Goal: Task Accomplishment & Management: Complete application form

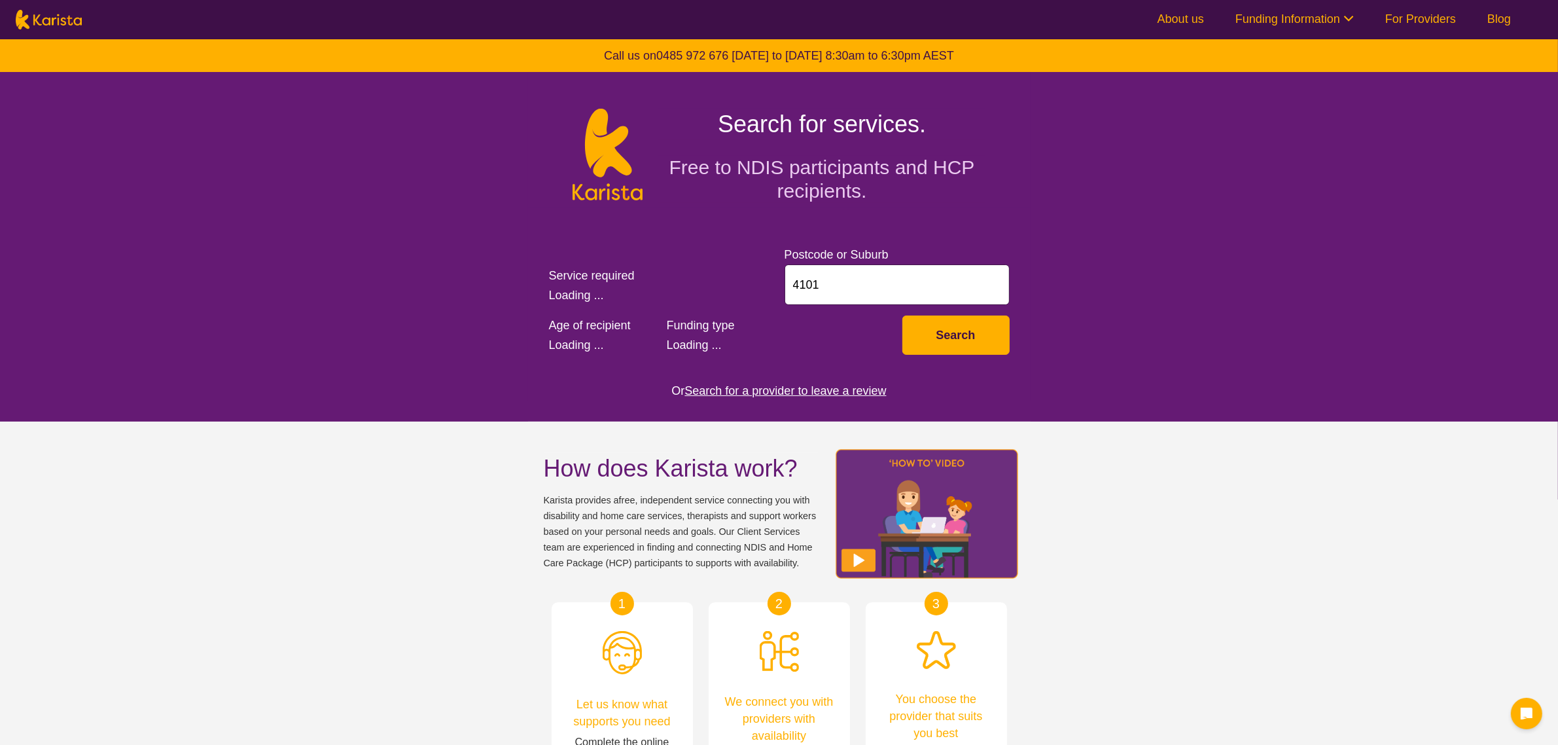
select select "AD"
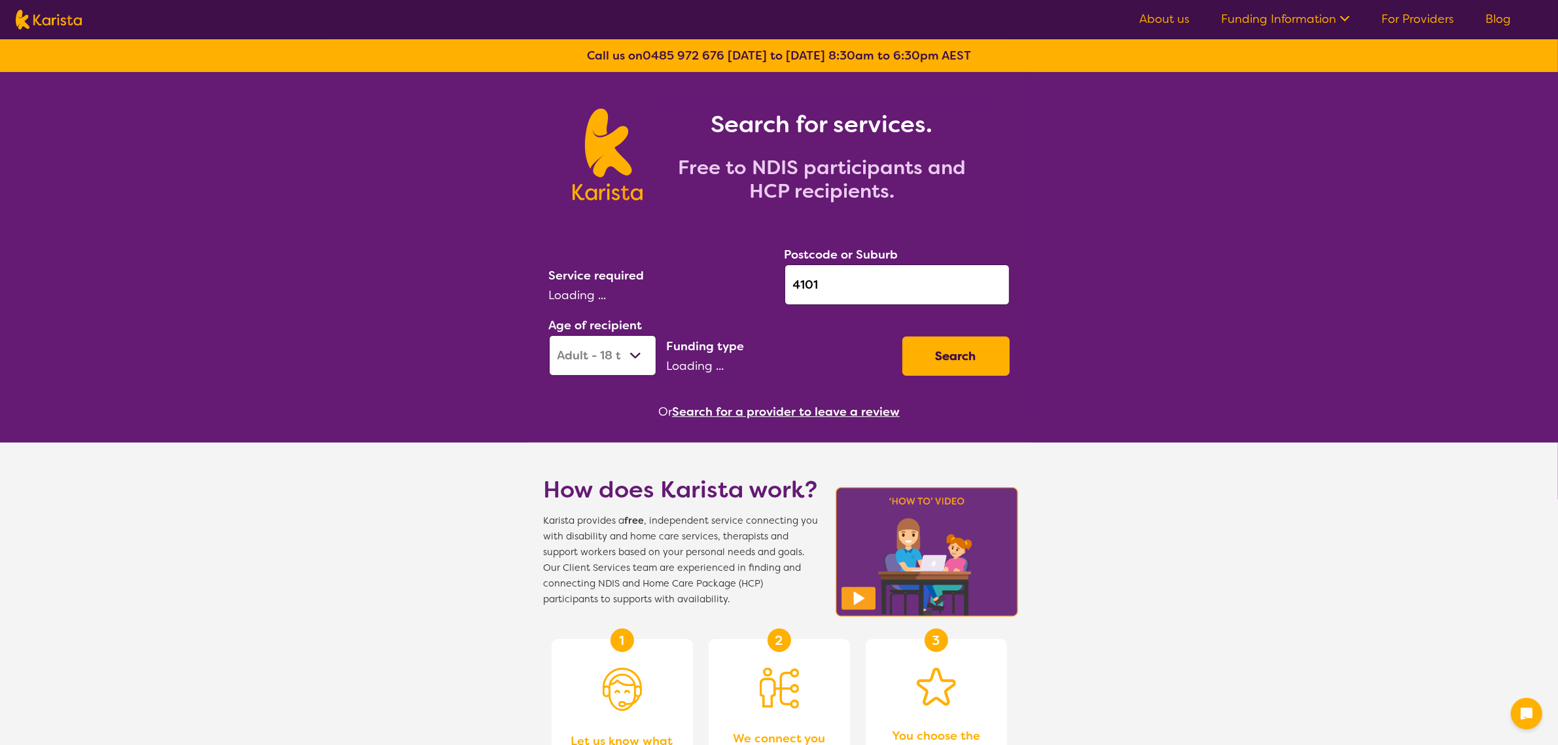
select select "Psychology"
select select "NDIS"
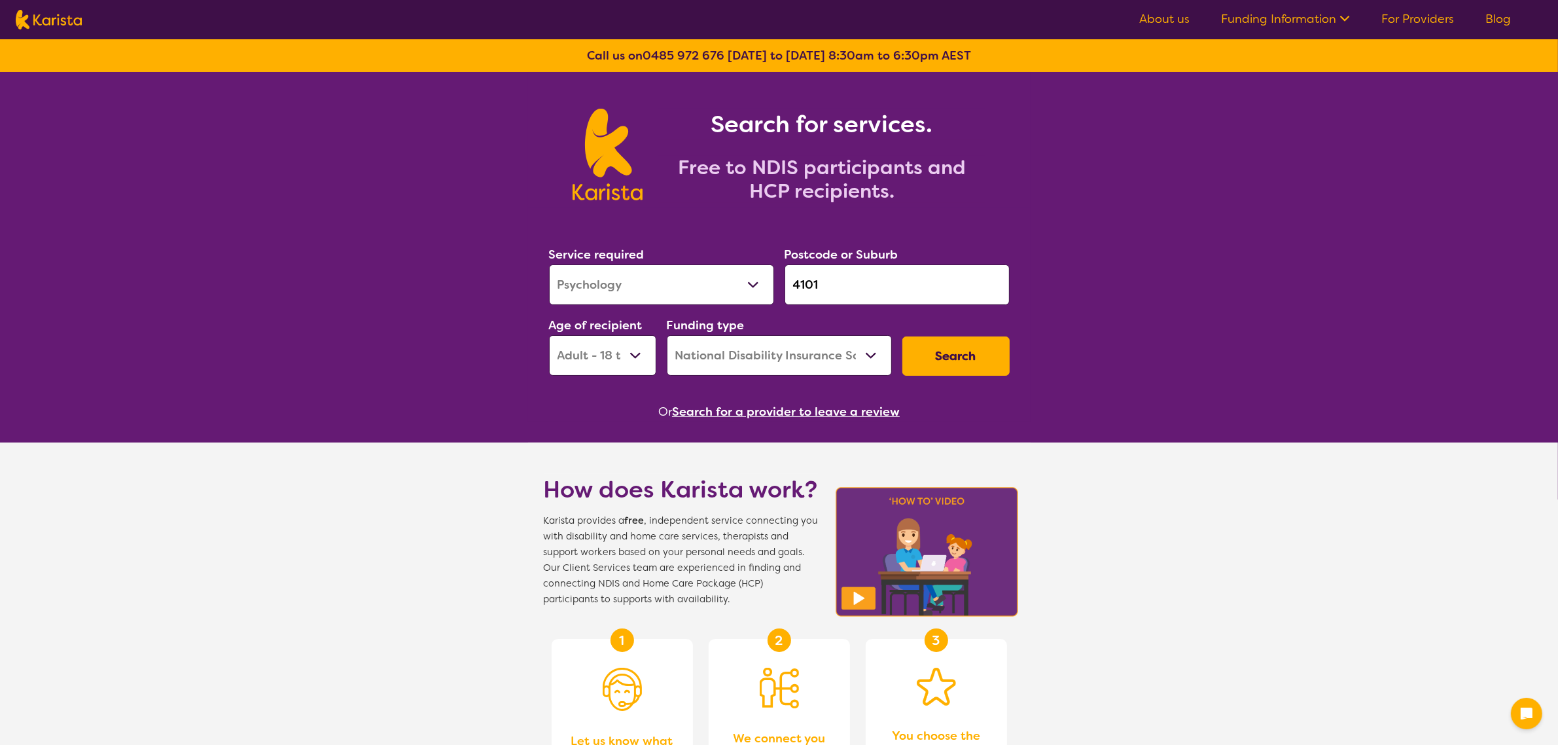
click at [928, 359] on button "Search" at bounding box center [955, 355] width 107 height 39
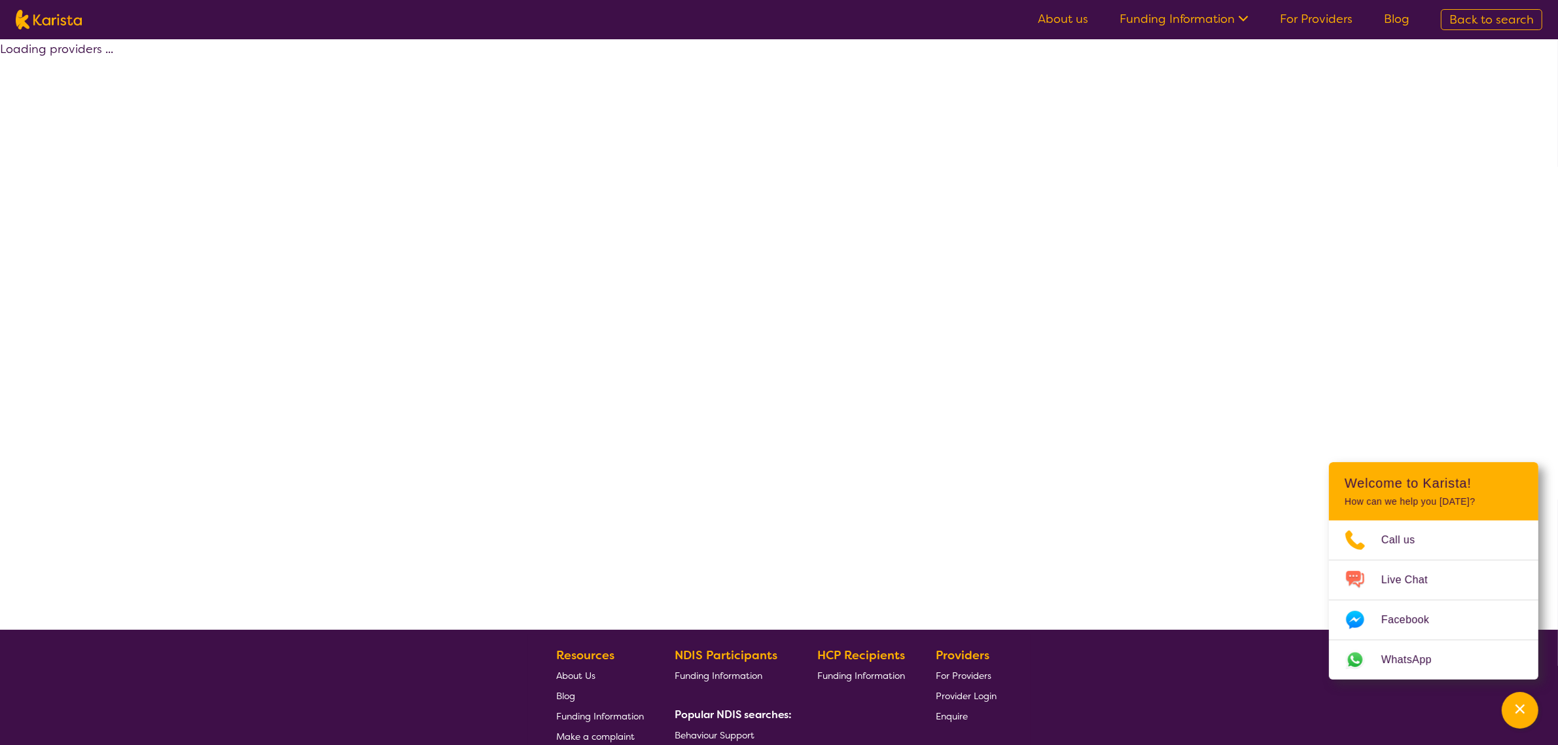
select select "by_score"
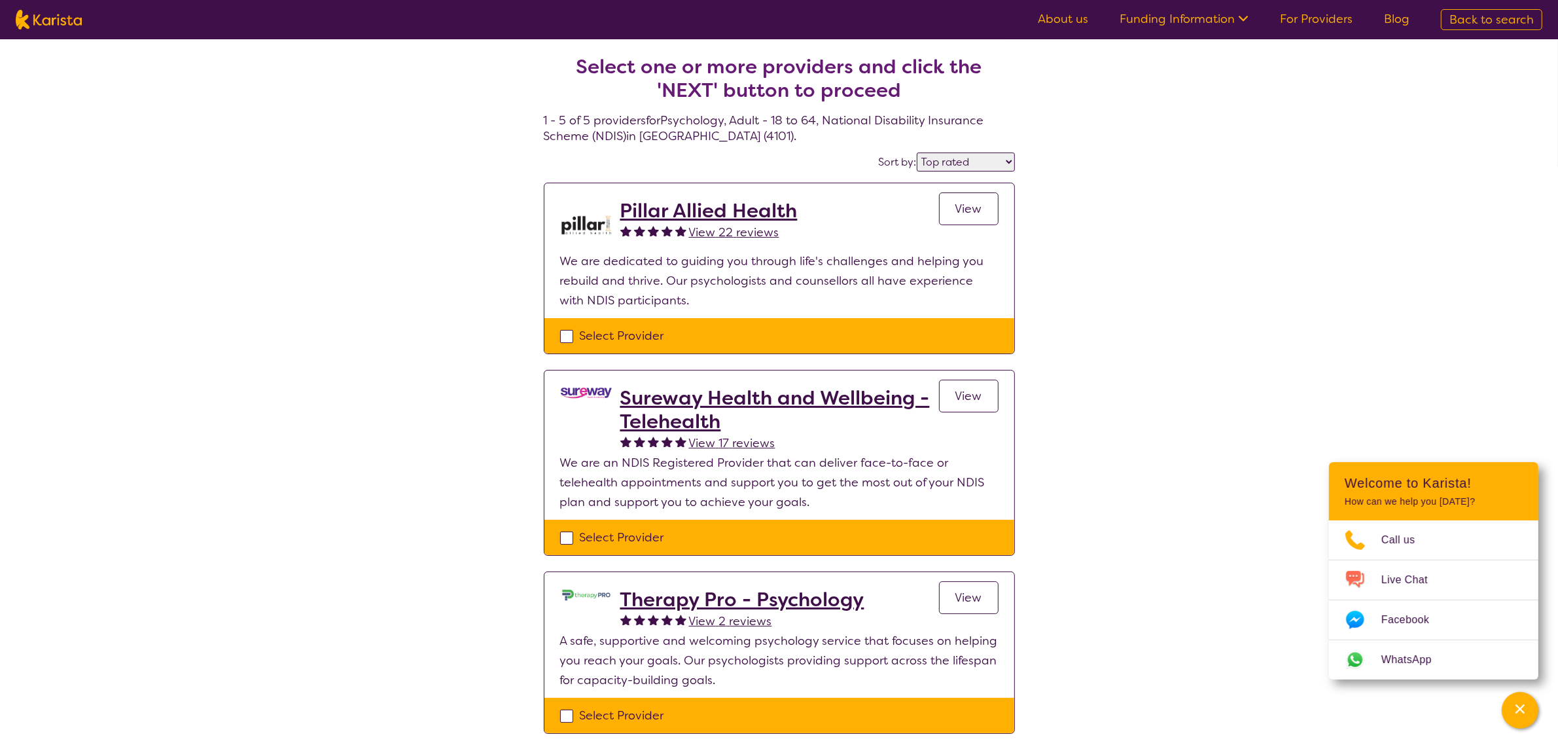
click at [976, 202] on span "View" at bounding box center [968, 209] width 27 height 16
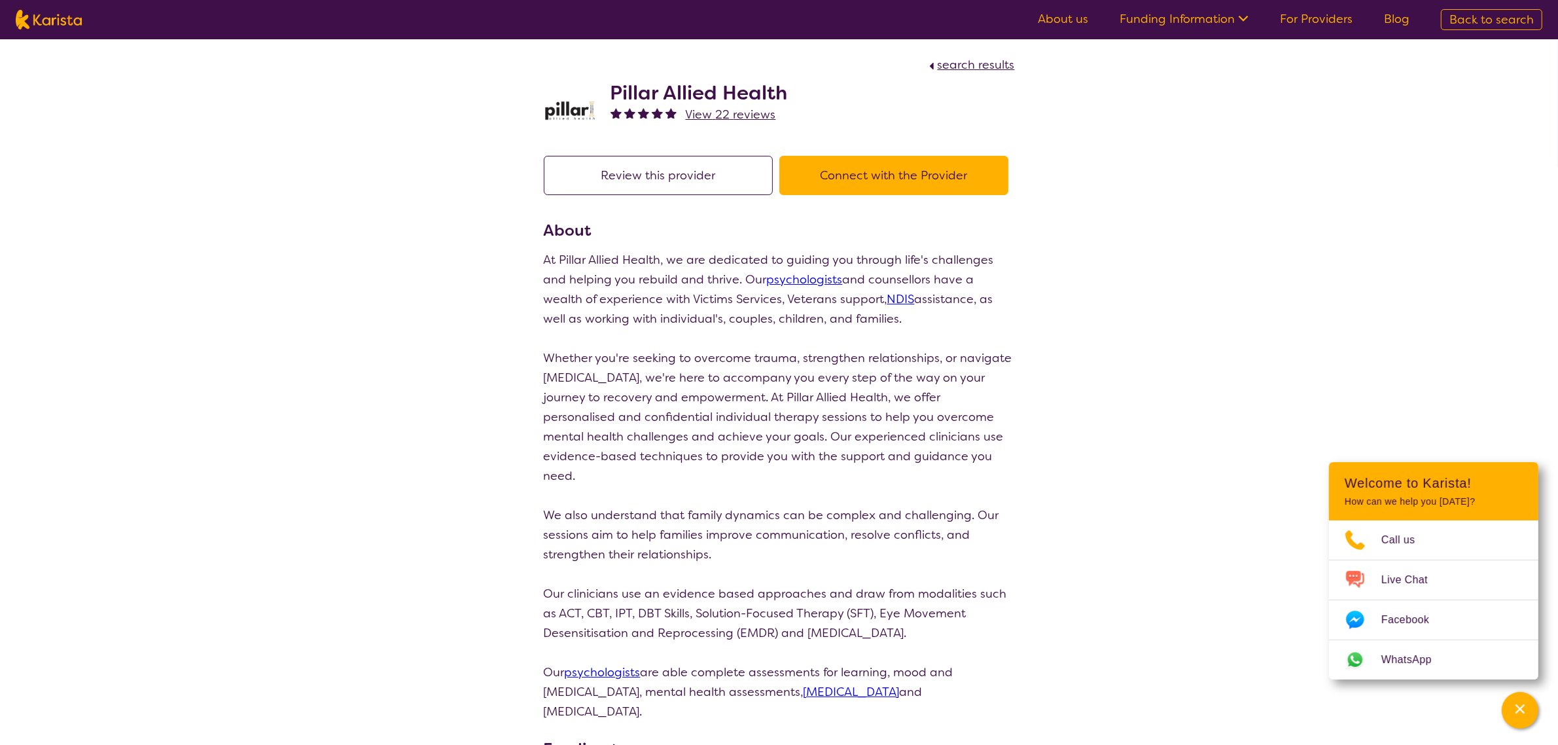
click at [788, 171] on button "Connect with the Provider" at bounding box center [893, 175] width 229 height 39
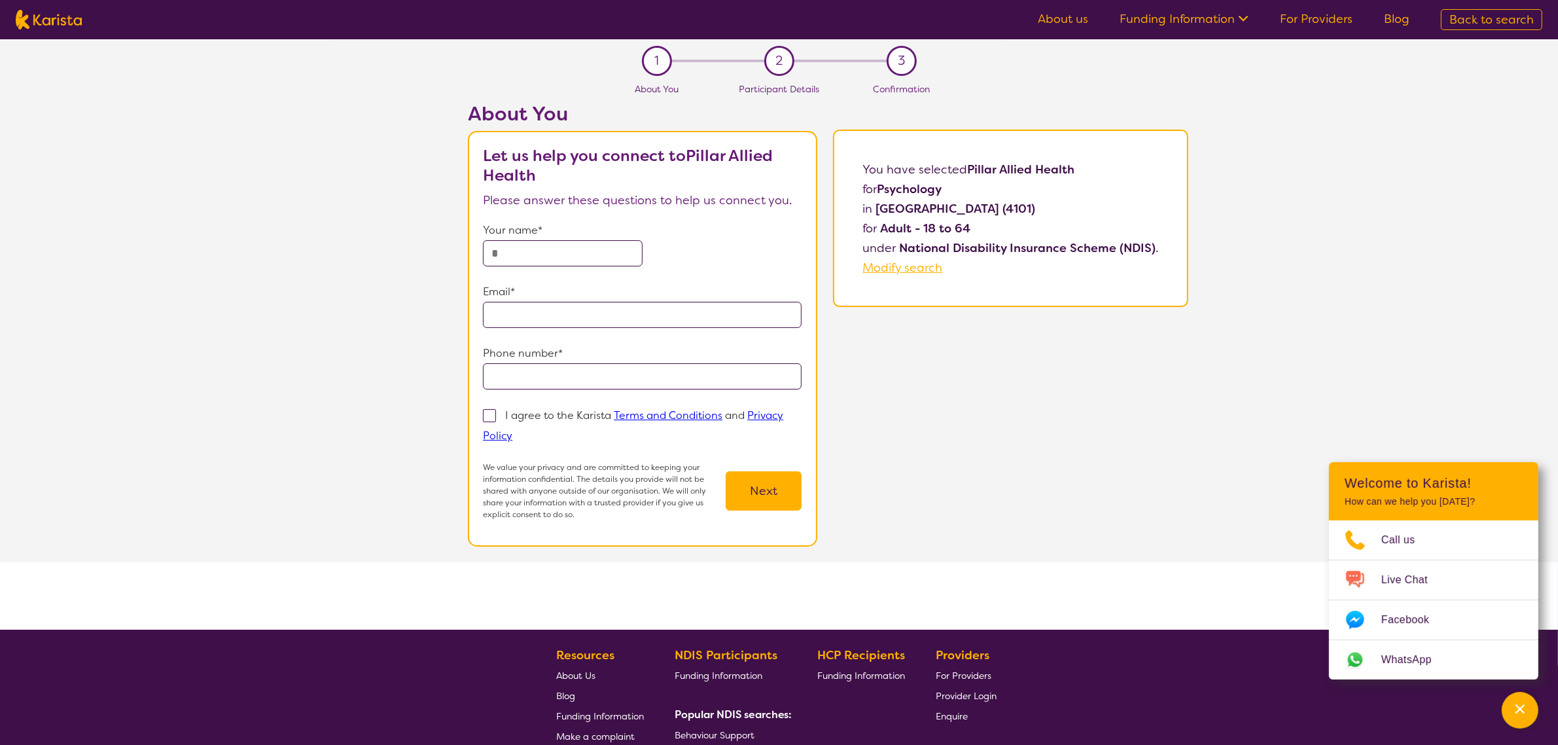
click at [588, 251] on input "text" at bounding box center [563, 253] width 160 height 26
type input "****"
click at [580, 306] on input "email" at bounding box center [642, 315] width 319 height 26
type input "**********"
drag, startPoint x: 689, startPoint y: 358, endPoint x: 688, endPoint y: 367, distance: 9.2
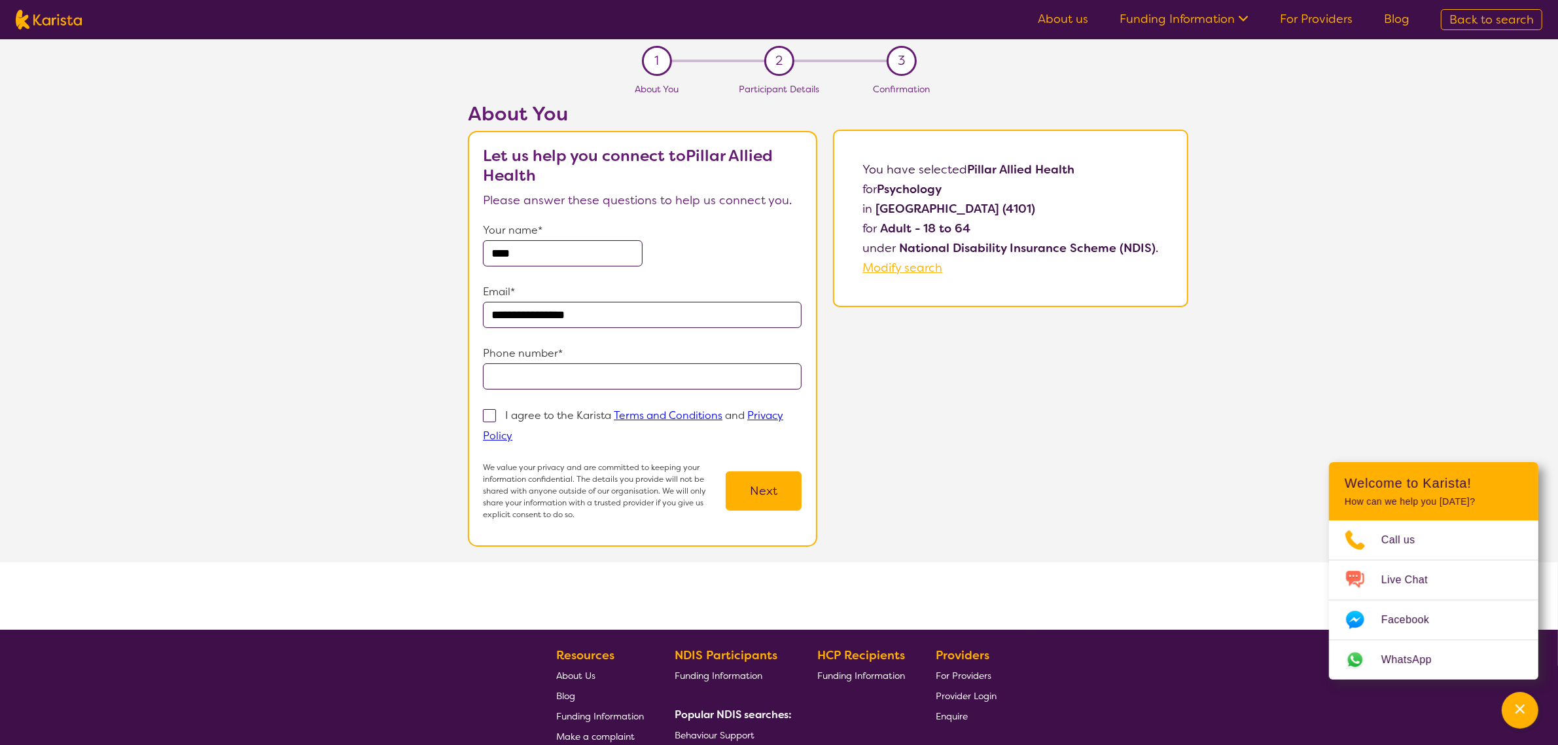
click at [689, 359] on p "Phone number*" at bounding box center [642, 354] width 319 height 20
click at [690, 373] on input "tel" at bounding box center [642, 376] width 319 height 26
type input "**********"
click at [551, 413] on p "I agree to the Karista Terms and Conditions and Privacy Policy" at bounding box center [633, 425] width 300 height 34
click at [521, 431] on input "I agree to the Karista Terms and Conditions and Privacy Policy" at bounding box center [516, 435] width 9 height 9
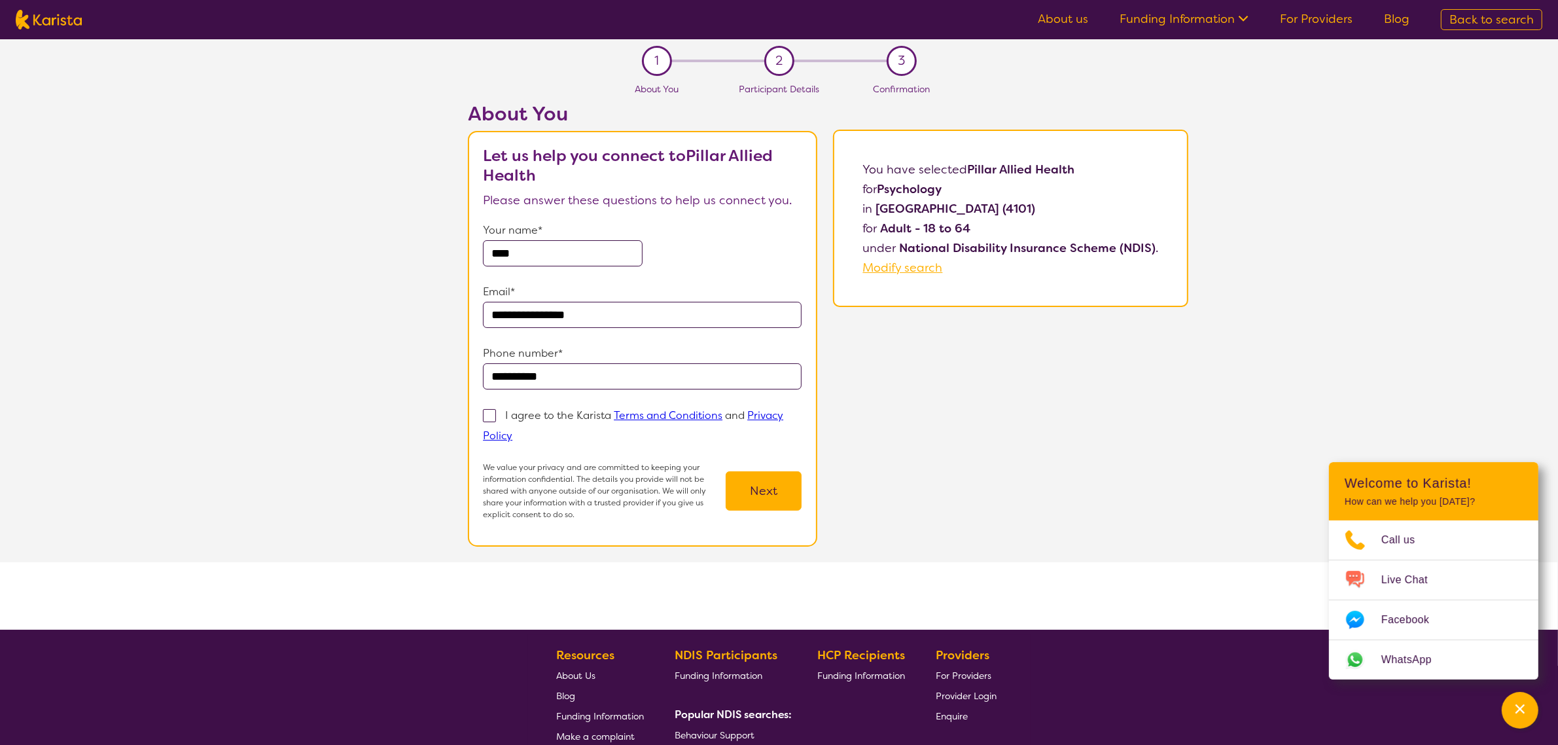
checkbox input "true"
click at [800, 491] on button "Next" at bounding box center [764, 490] width 76 height 39
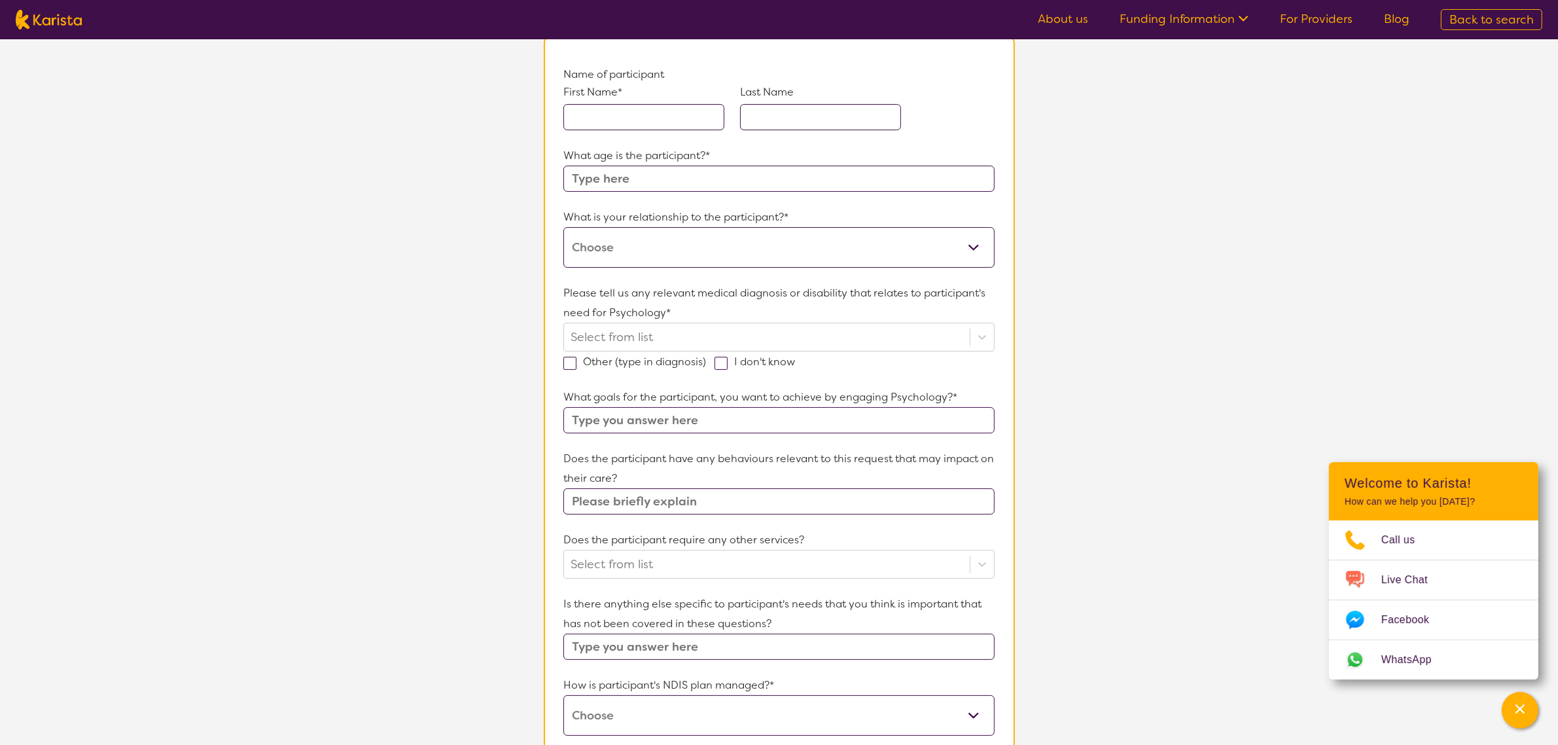
scroll to position [245, 0]
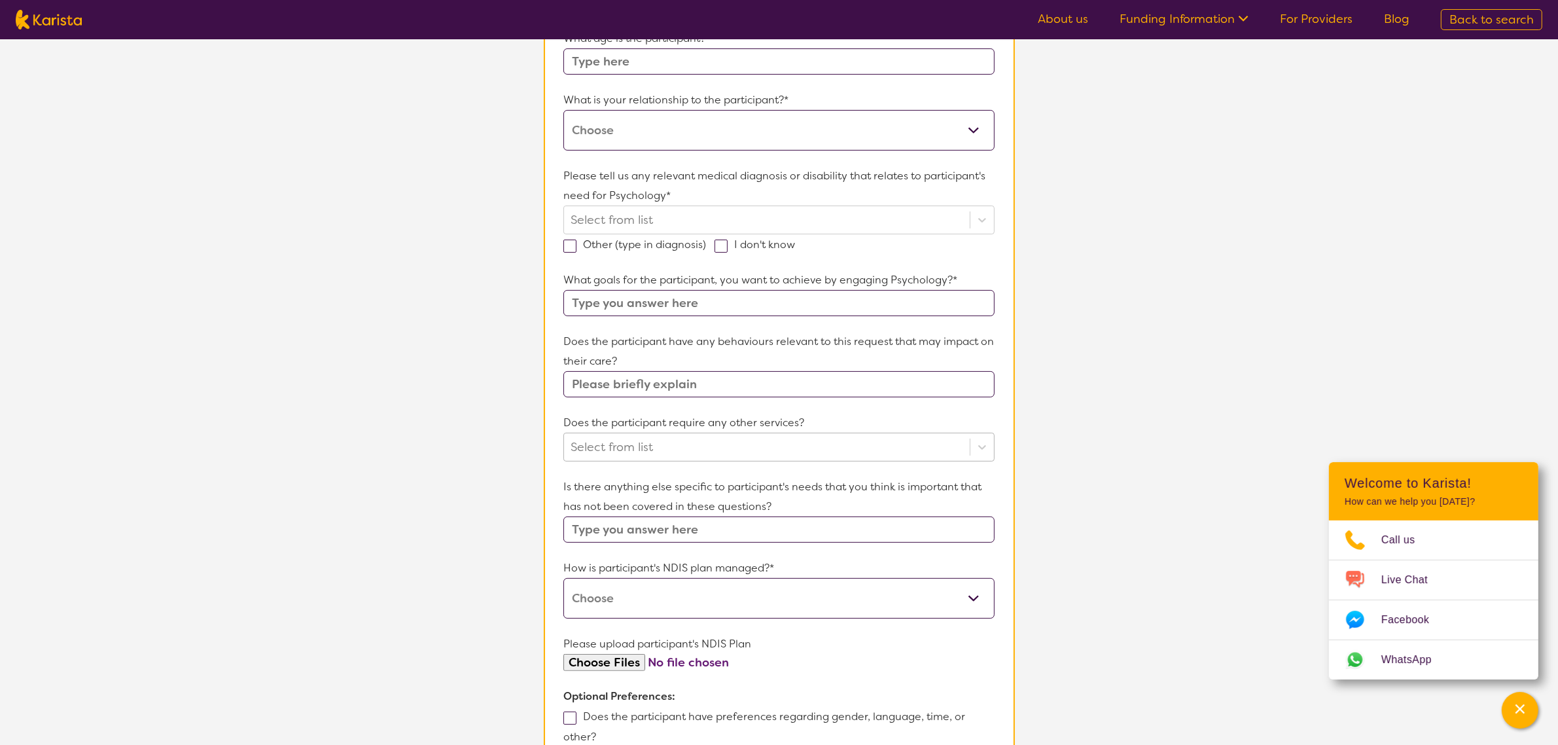
click at [606, 442] on div at bounding box center [767, 447] width 392 height 22
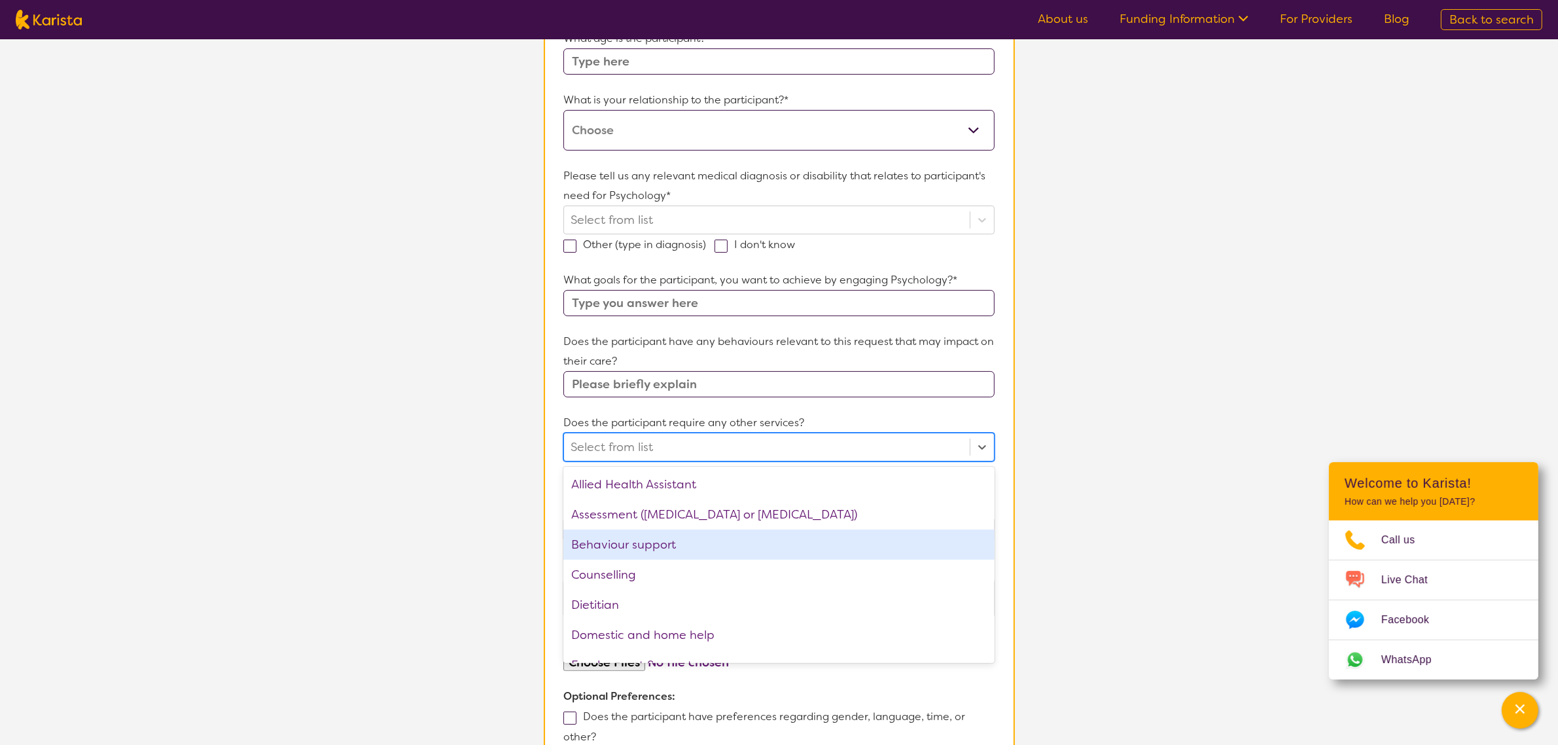
click at [610, 548] on div "Behaviour support" at bounding box center [778, 544] width 431 height 30
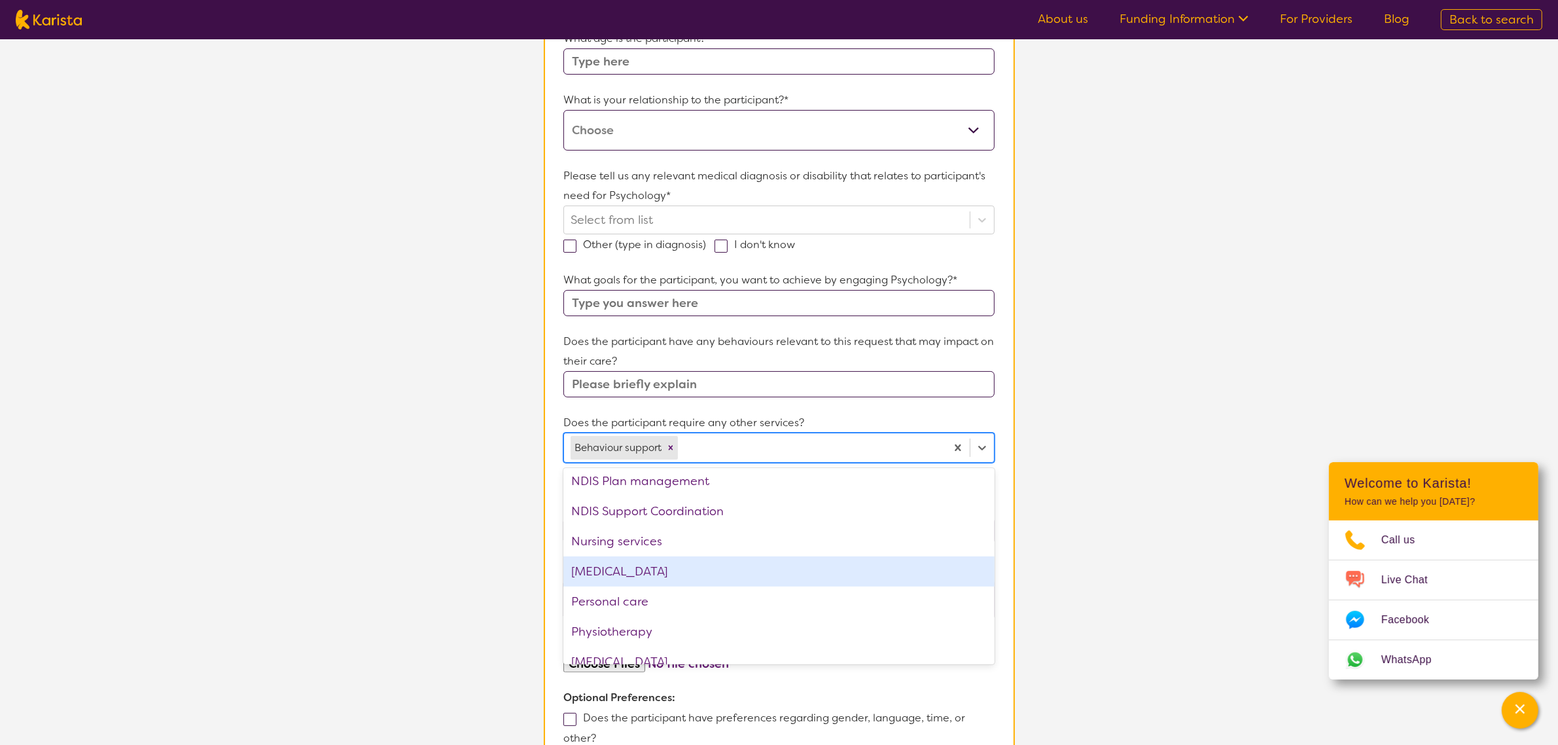
click at [605, 563] on div "[MEDICAL_DATA]" at bounding box center [778, 571] width 431 height 30
click at [606, 574] on div "Personal care" at bounding box center [778, 571] width 431 height 30
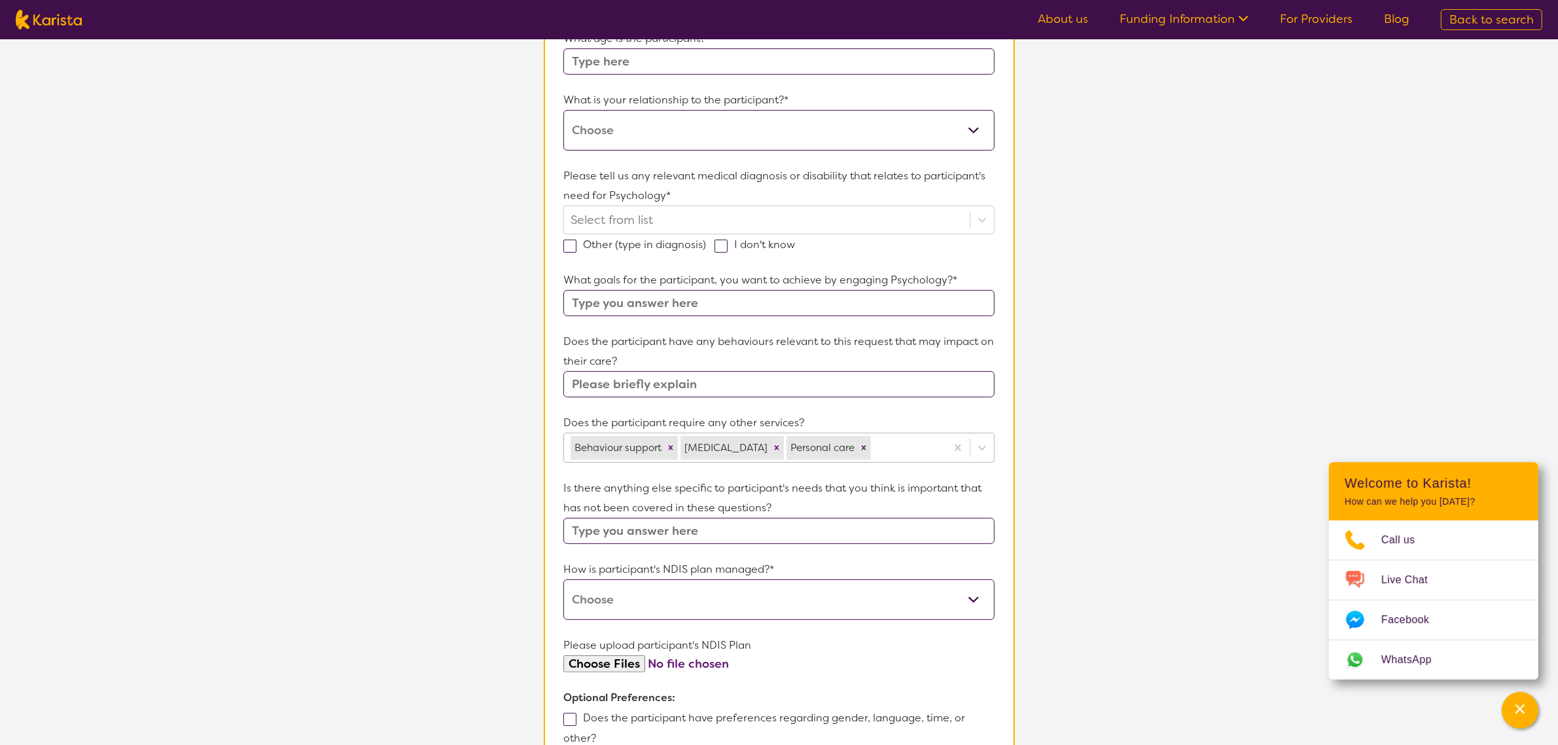
click at [868, 443] on icon "Remove Personal care" at bounding box center [863, 447] width 9 height 9
click at [781, 448] on icon "Remove Occupational therapy" at bounding box center [776, 447] width 9 height 9
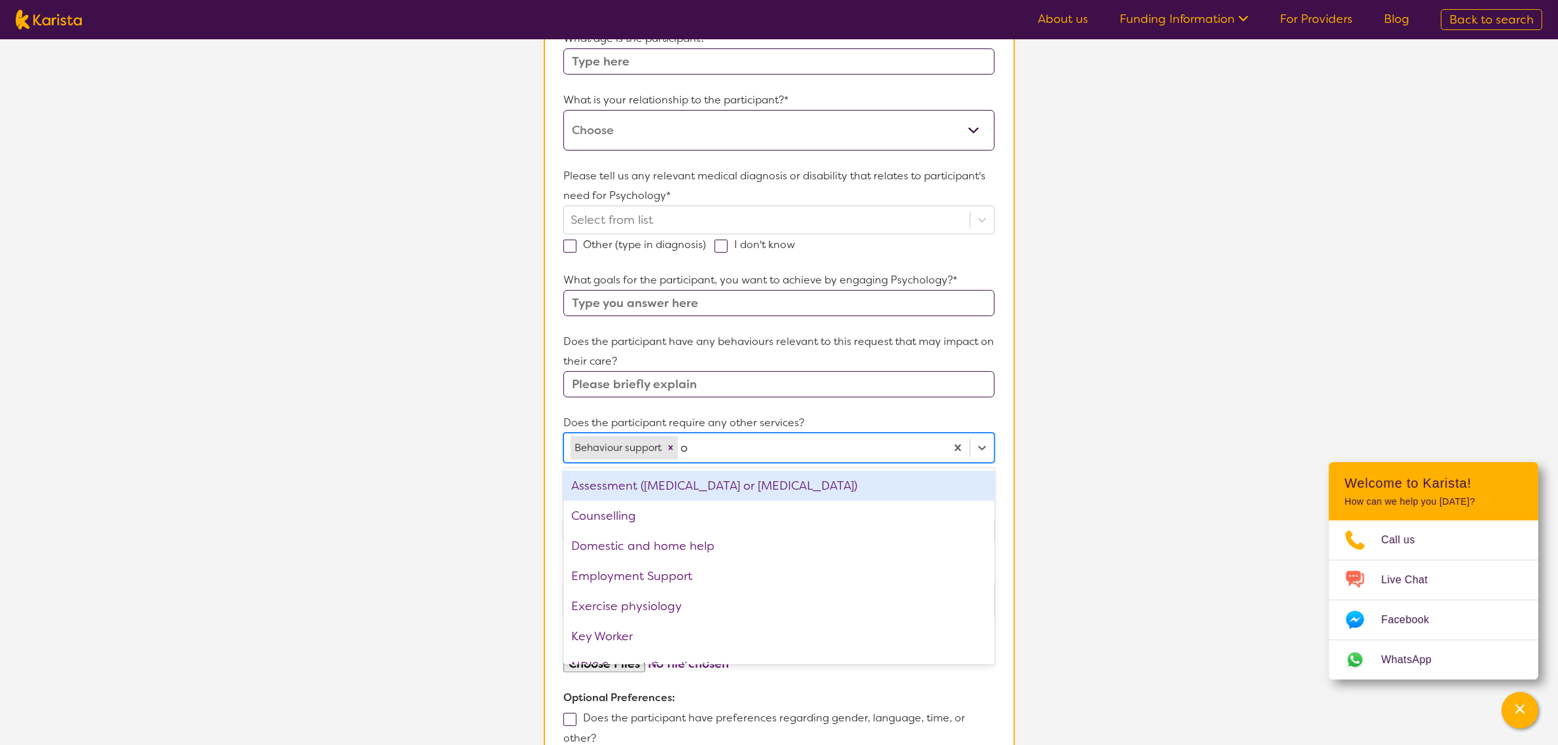
type input "oc"
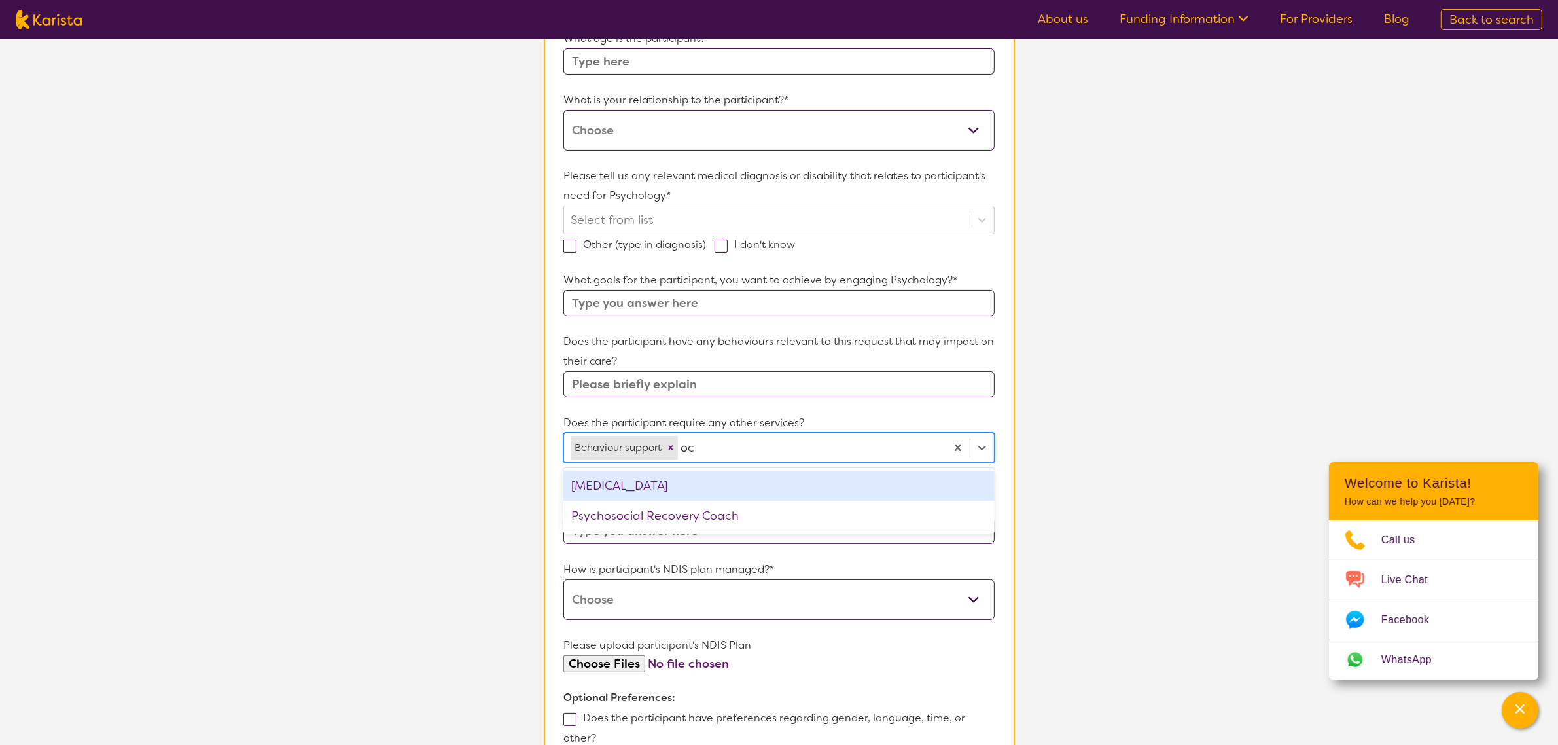
click at [715, 487] on div "[MEDICAL_DATA]" at bounding box center [778, 485] width 431 height 30
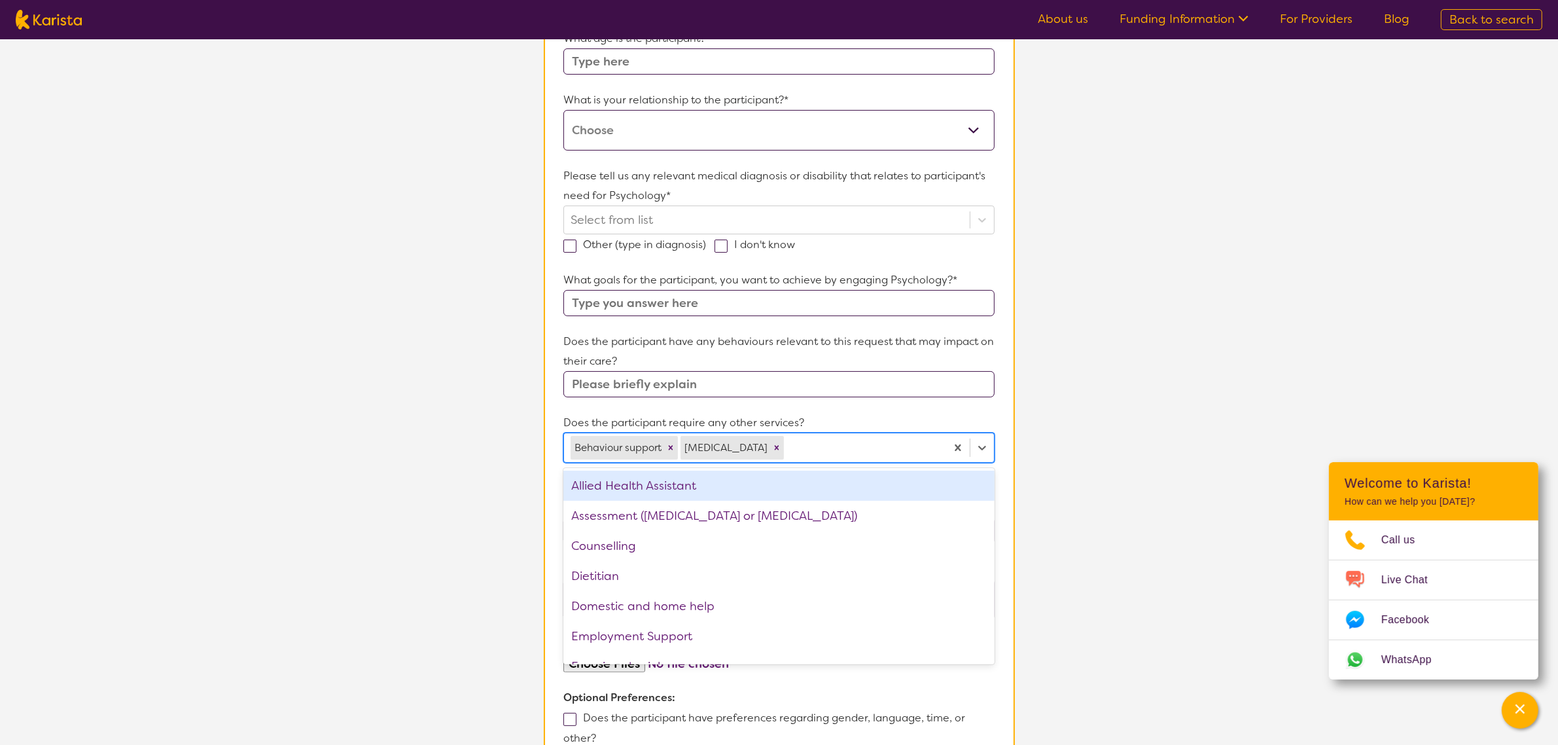
click at [730, 486] on div "Allied Health Assistant" at bounding box center [778, 485] width 431 height 30
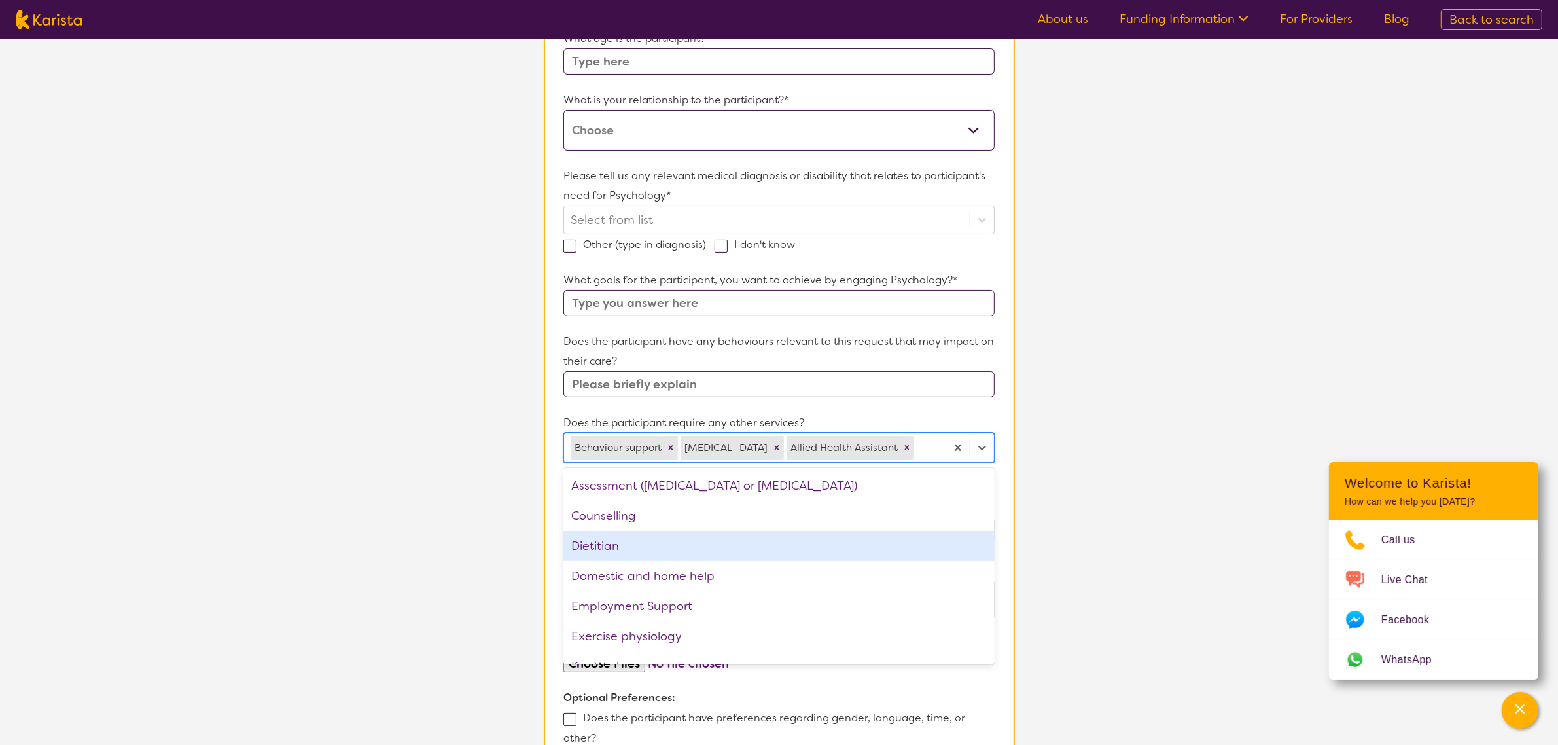
drag, startPoint x: 698, startPoint y: 575, endPoint x: 735, endPoint y: 550, distance: 43.9
click at [701, 561] on div "Dietitian" at bounding box center [778, 546] width 431 height 30
